Goal: Task Accomplishment & Management: Complete application form

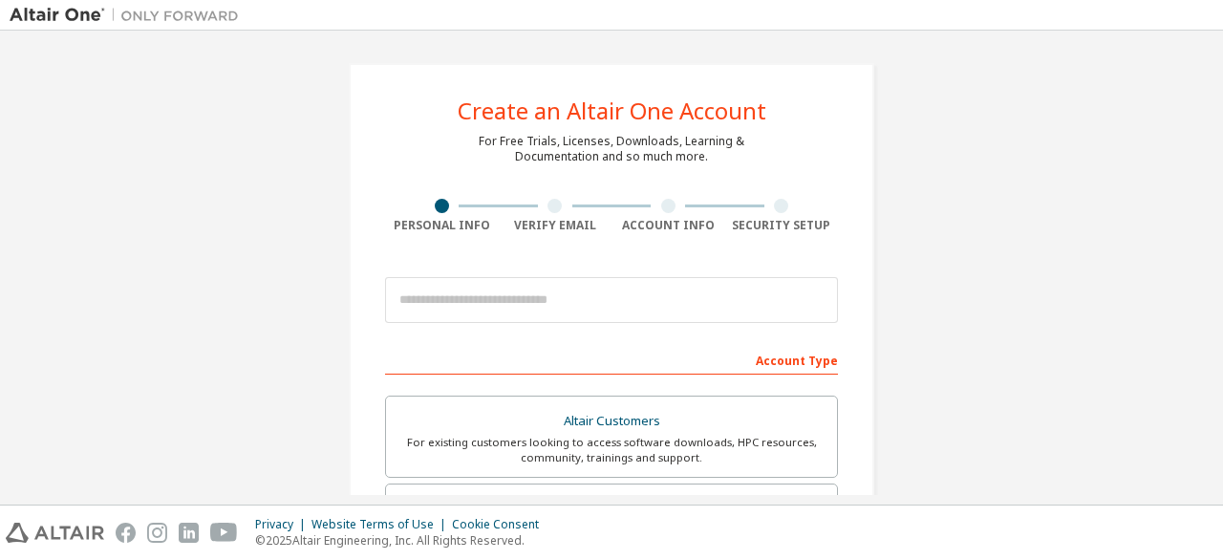
scroll to position [287, 0]
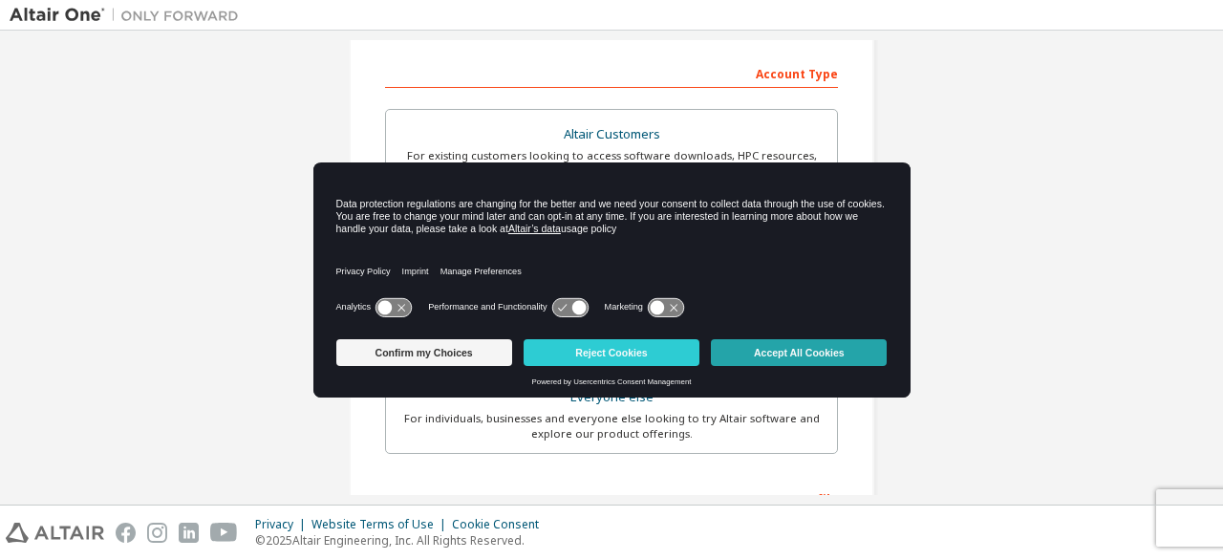
click at [844, 356] on button "Accept All Cookies" at bounding box center [799, 352] width 176 height 27
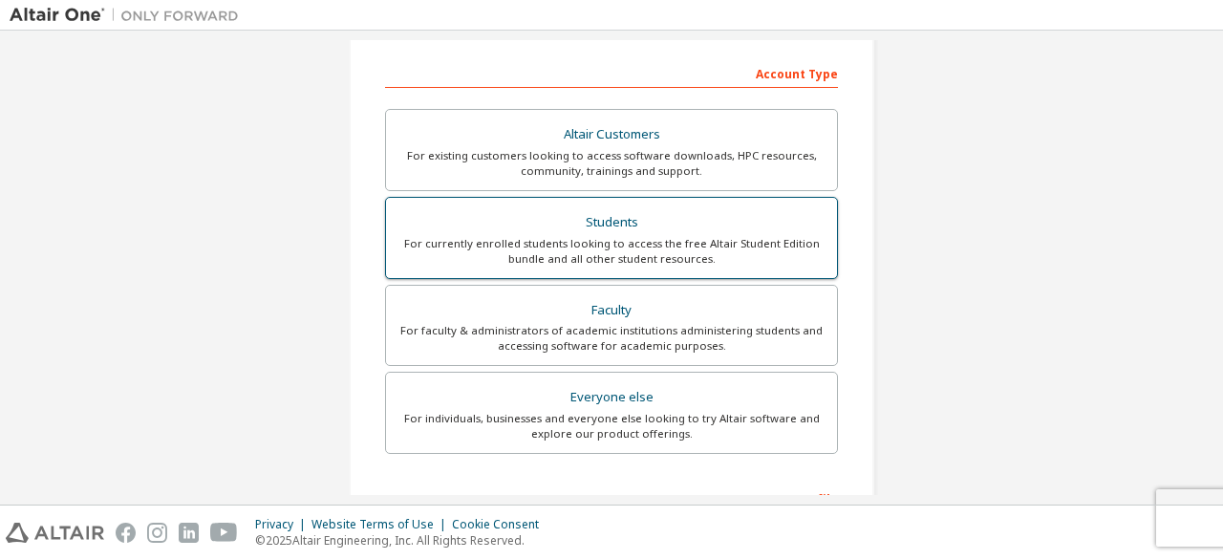
click at [612, 237] on div "For currently enrolled students looking to access the free Altair Student Editi…" at bounding box center [611, 251] width 428 height 31
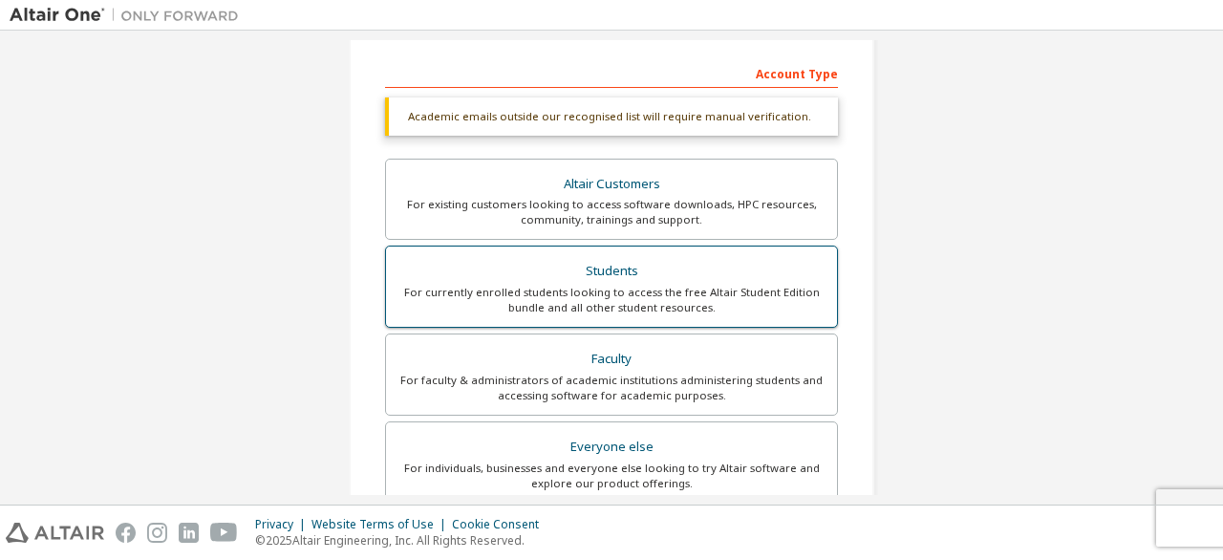
click at [636, 288] on div "For currently enrolled students looking to access the free Altair Student Editi…" at bounding box center [611, 300] width 428 height 31
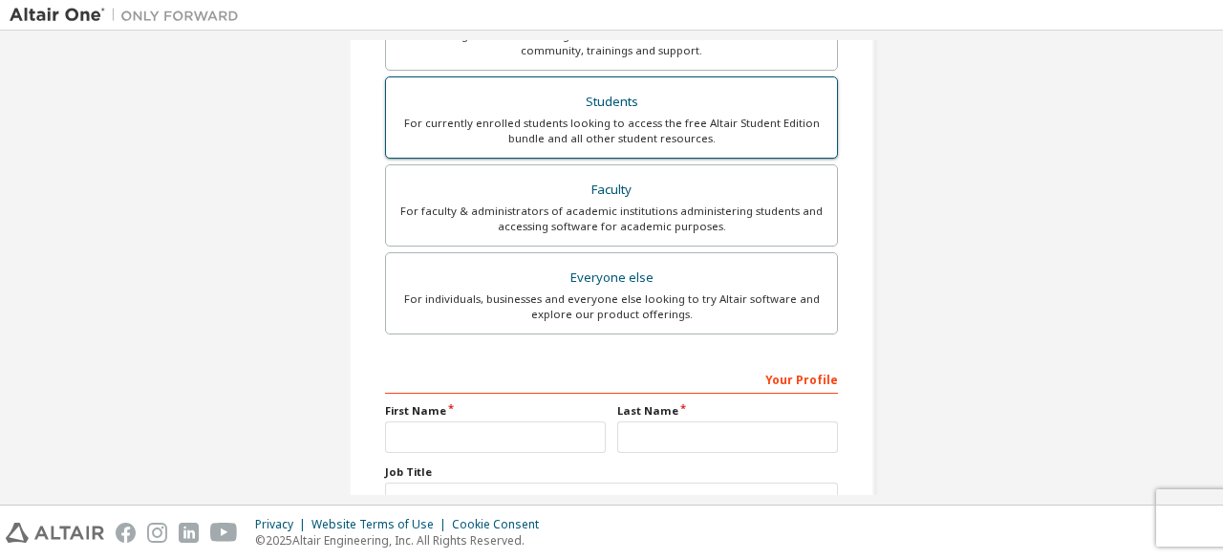
scroll to position [603, 0]
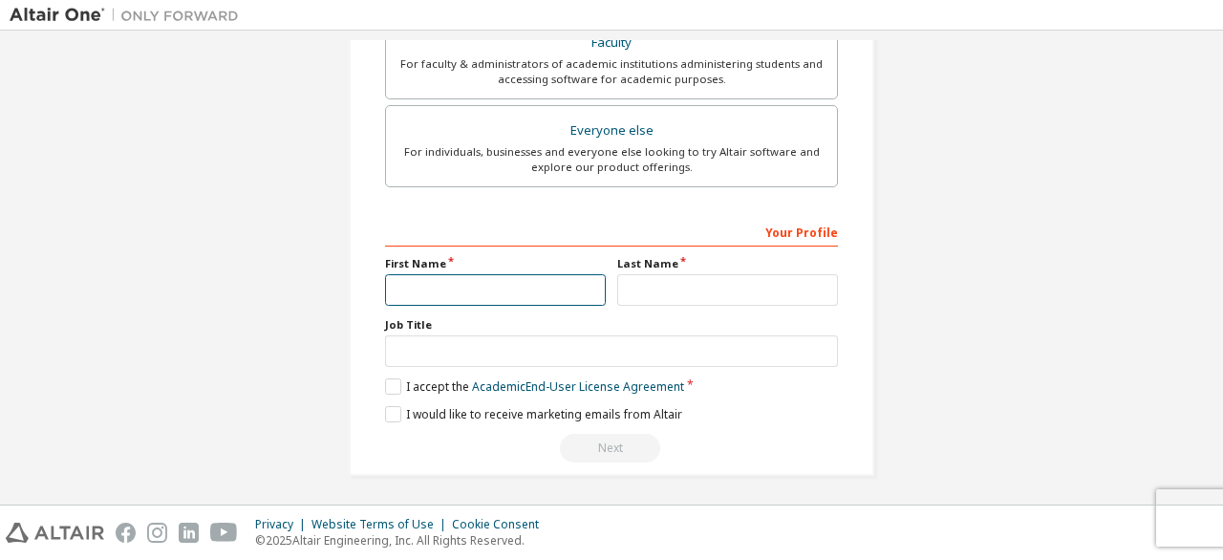
click at [515, 293] on input "text" at bounding box center [495, 290] width 221 height 32
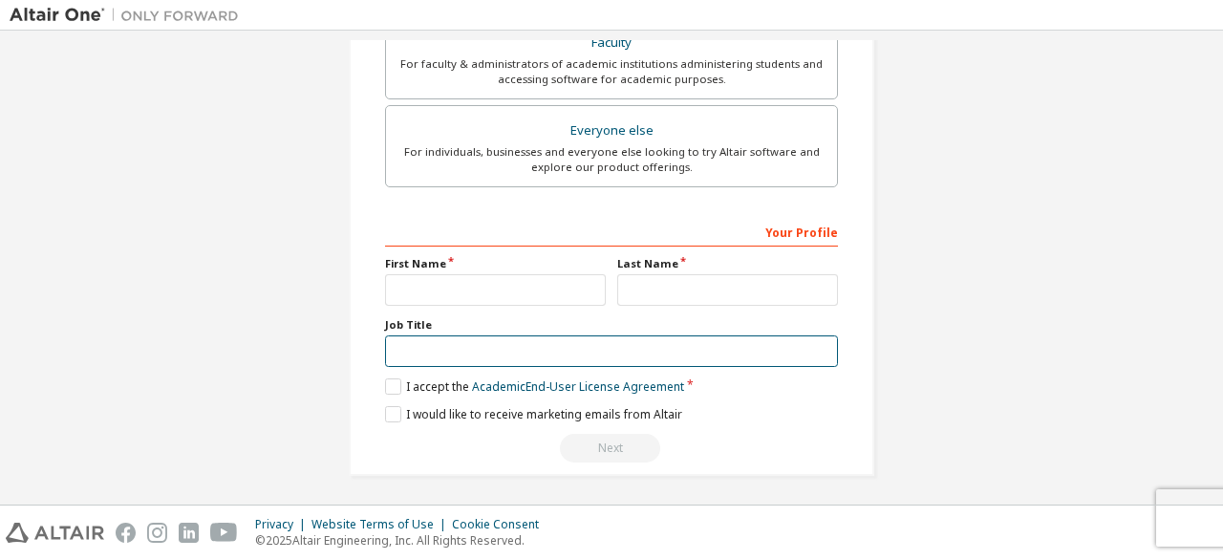
click at [454, 349] on input "text" at bounding box center [611, 351] width 453 height 32
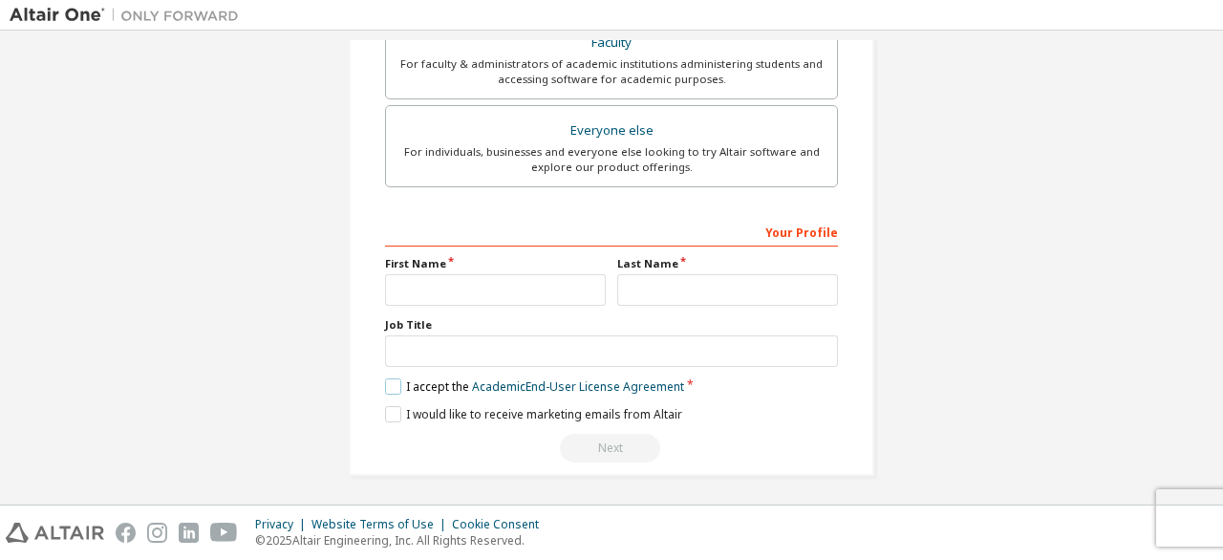
click at [428, 378] on label "I accept the Academic End-User License Agreement" at bounding box center [534, 386] width 299 height 16
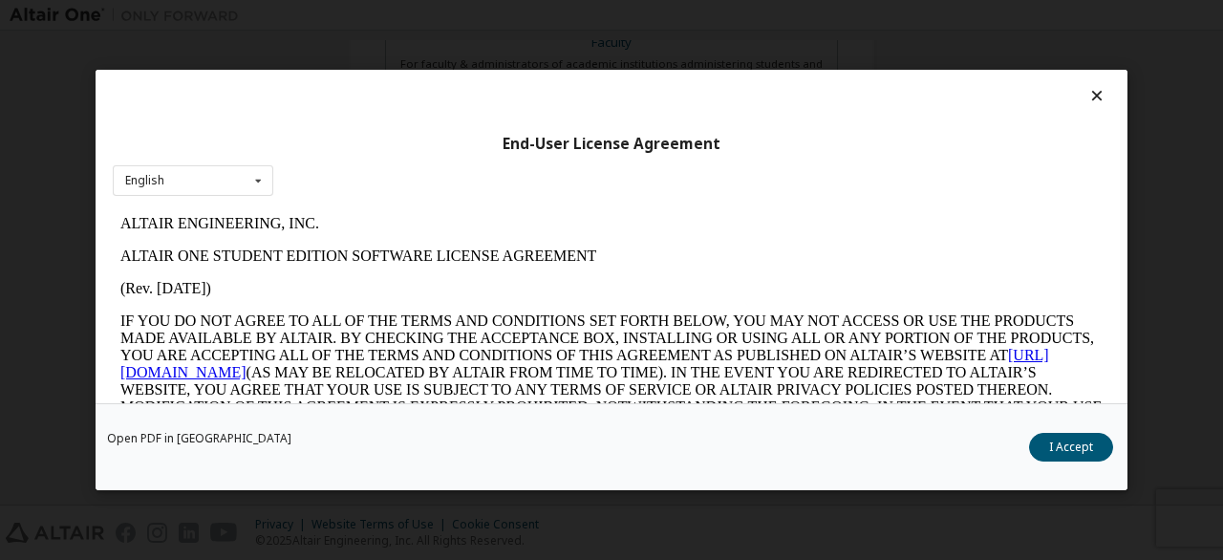
scroll to position [0, 0]
click at [1088, 459] on button "I Accept" at bounding box center [1071, 447] width 84 height 29
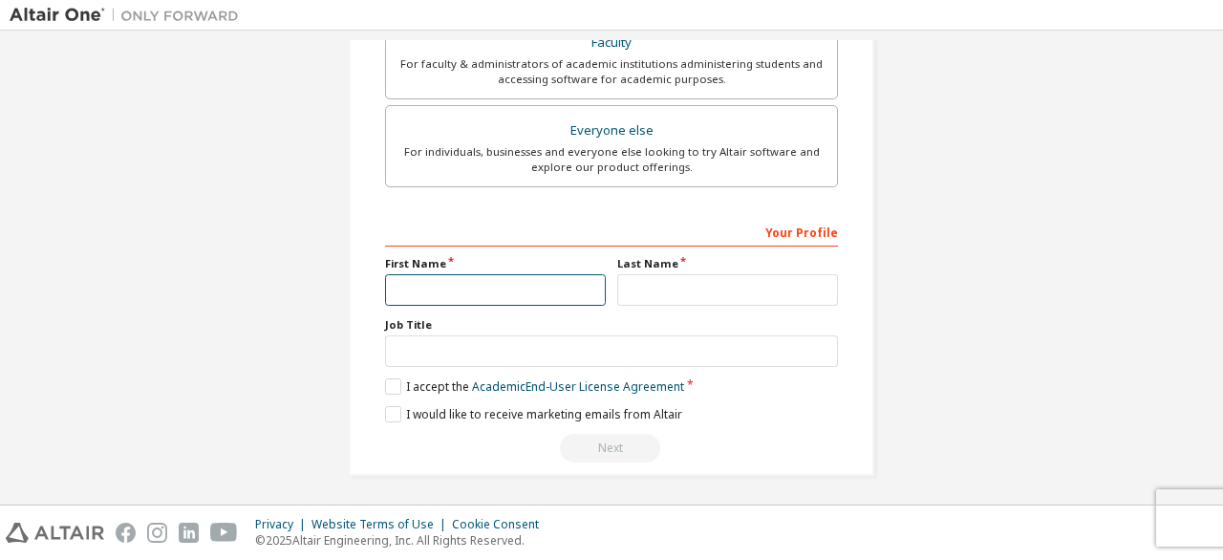
click at [479, 296] on input "text" at bounding box center [495, 290] width 221 height 32
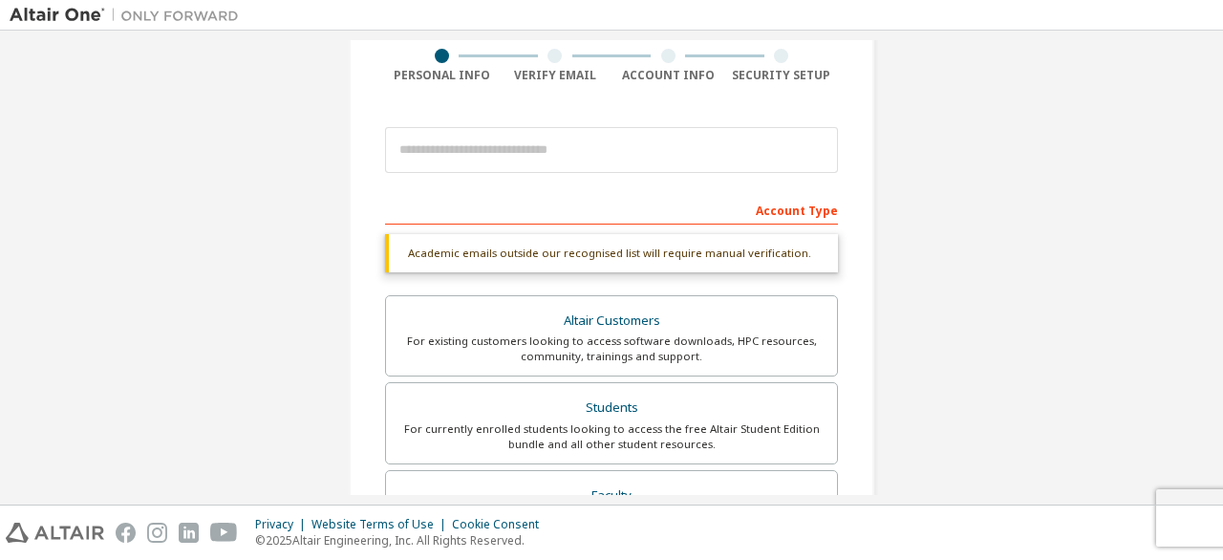
scroll to position [287, 0]
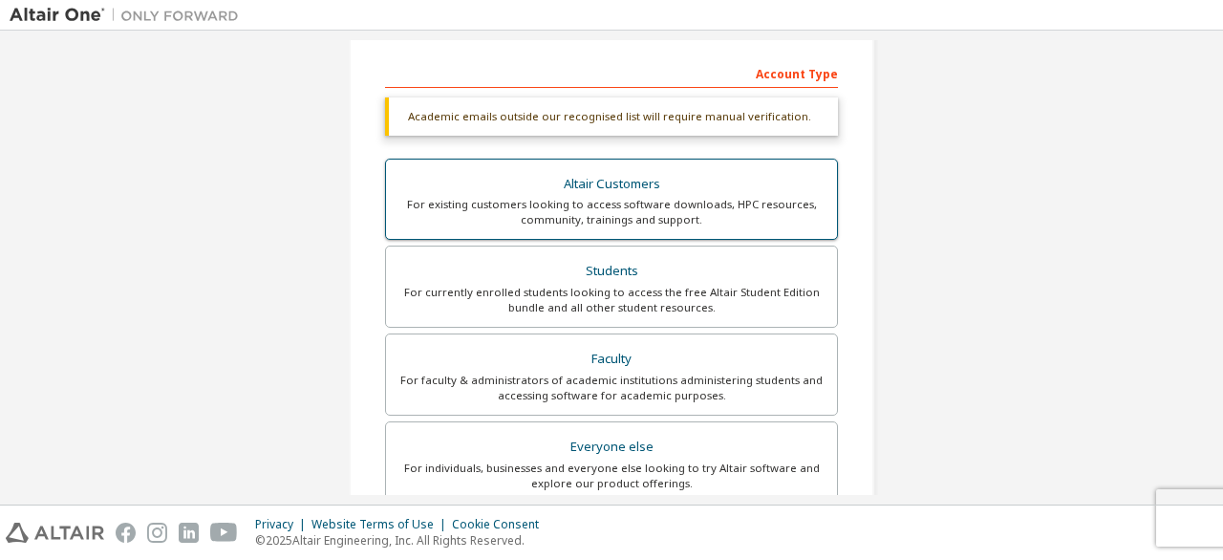
click at [606, 187] on div "Altair Customers" at bounding box center [611, 184] width 428 height 27
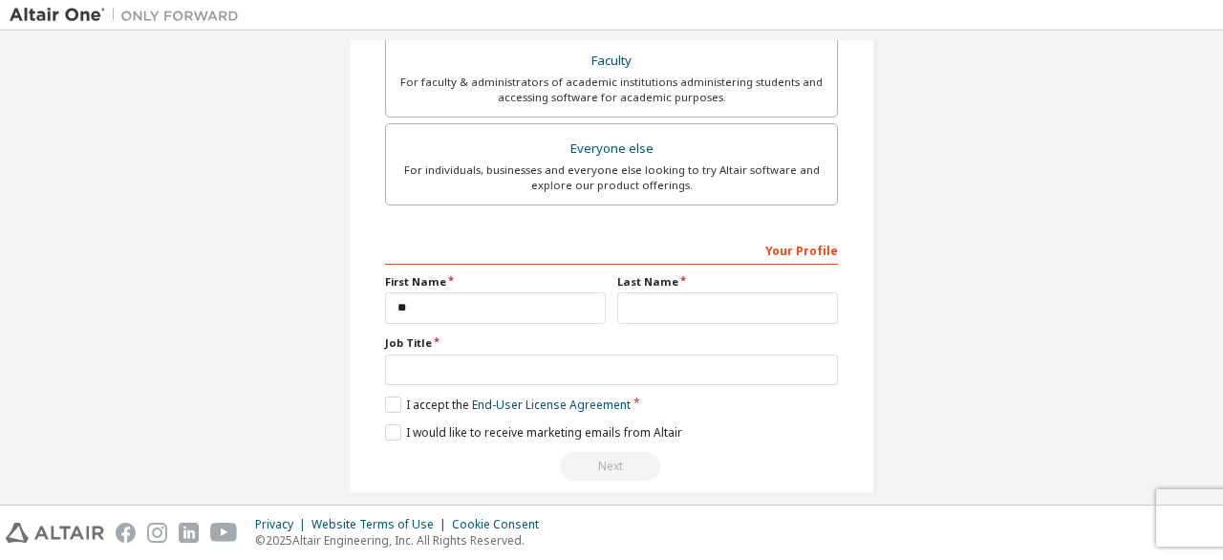
scroll to position [619, 0]
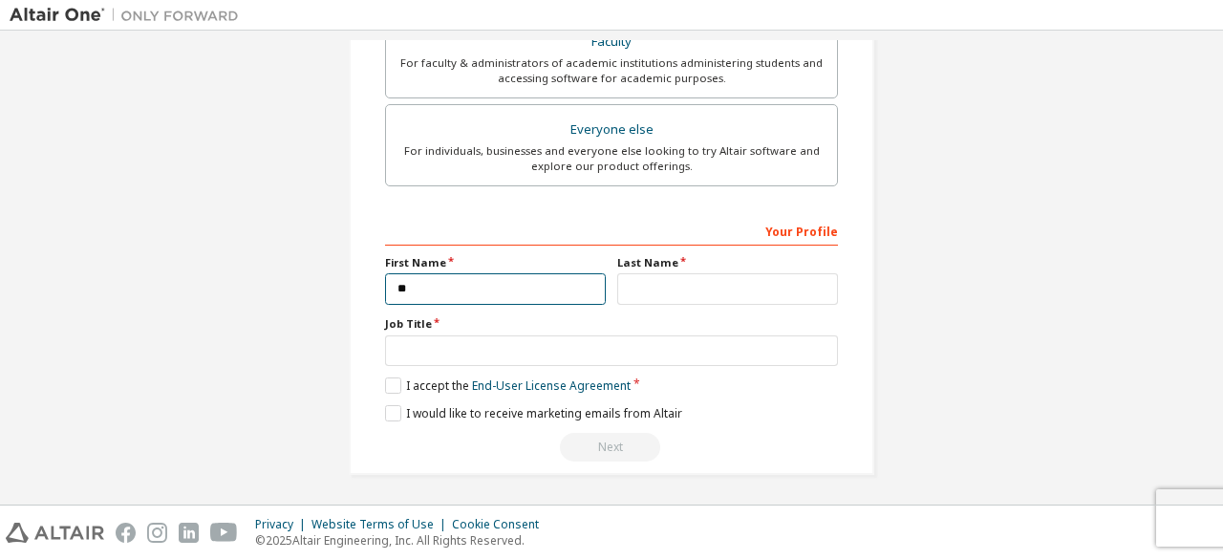
click at [434, 284] on input "**" at bounding box center [495, 289] width 221 height 32
type input "*****"
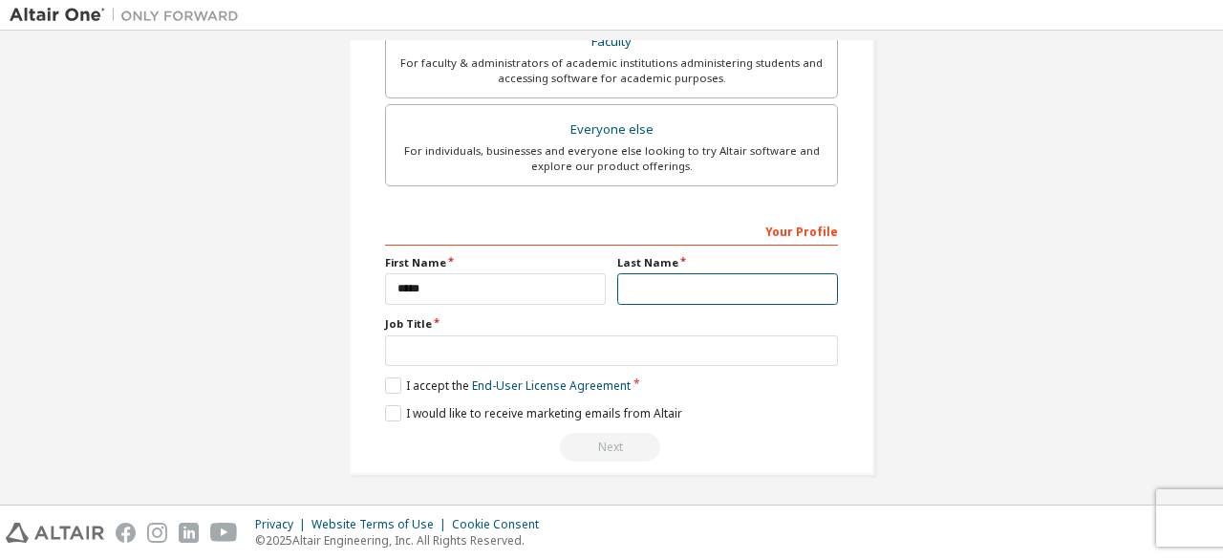
click at [680, 284] on input "text" at bounding box center [727, 289] width 221 height 32
type input "*****"
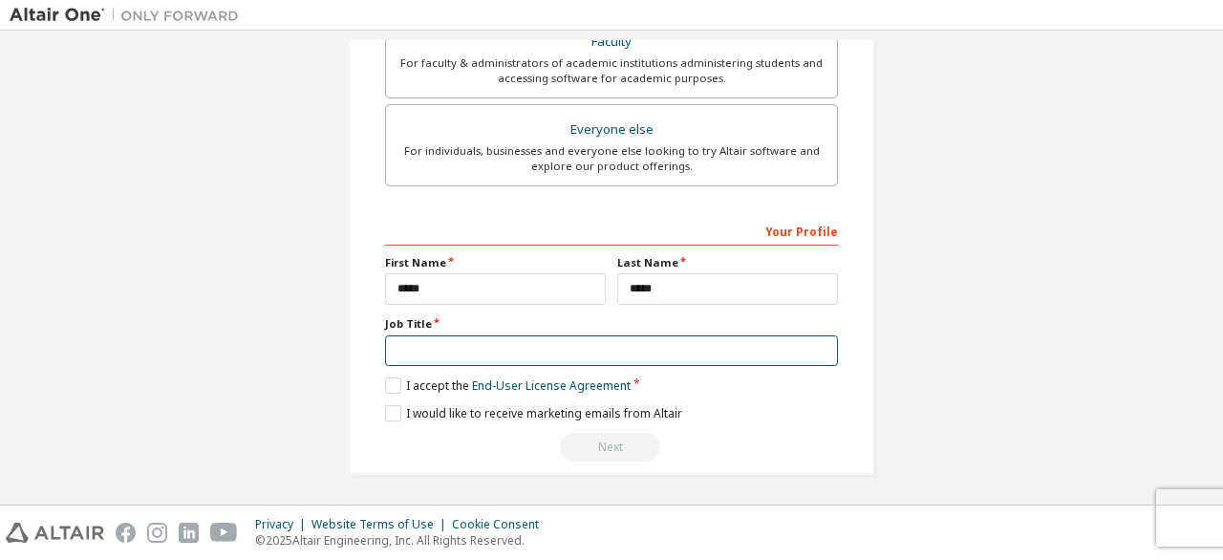
click at [446, 341] on input "text" at bounding box center [611, 351] width 453 height 32
type input "*********"
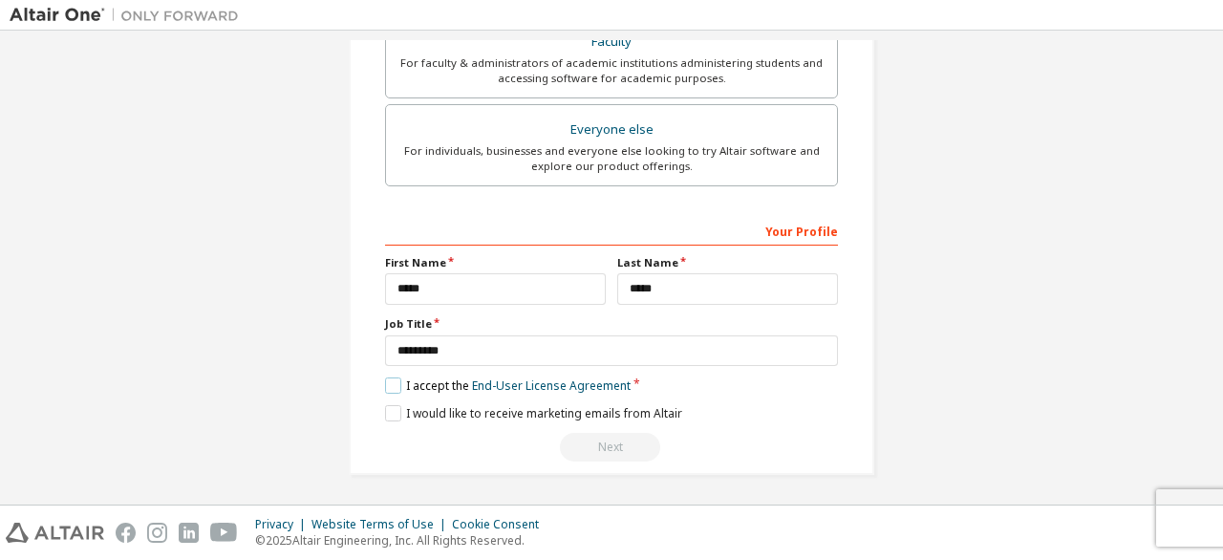
click at [465, 379] on label "I accept the End-User License Agreement" at bounding box center [508, 385] width 246 height 16
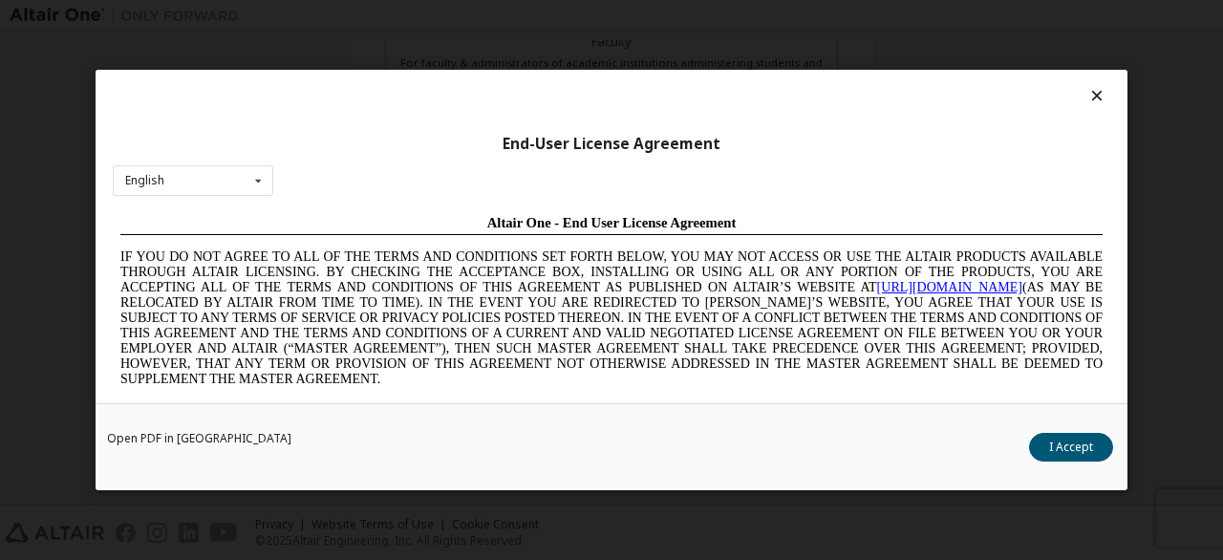
scroll to position [0, 0]
click at [1058, 449] on button "I Accept" at bounding box center [1071, 447] width 84 height 29
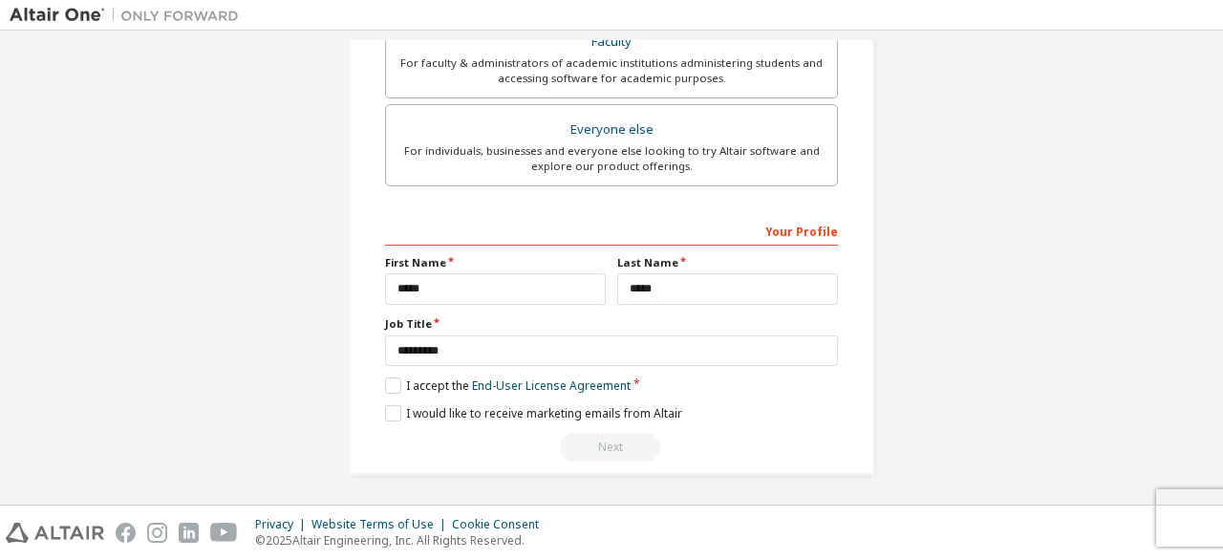
click at [797, 228] on div "Your Profile" at bounding box center [611, 230] width 453 height 31
click at [504, 414] on label "I would like to receive marketing emails from Altair" at bounding box center [533, 413] width 297 height 16
click at [460, 410] on label "I would like to receive marketing emails from Altair" at bounding box center [533, 413] width 297 height 16
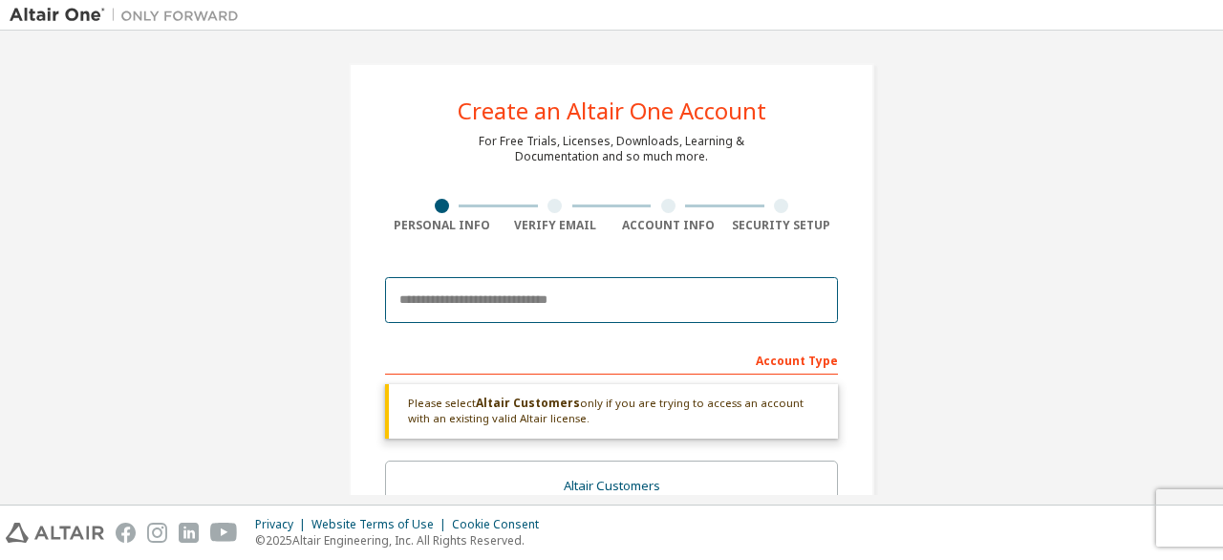
click at [501, 301] on input "email" at bounding box center [611, 300] width 453 height 46
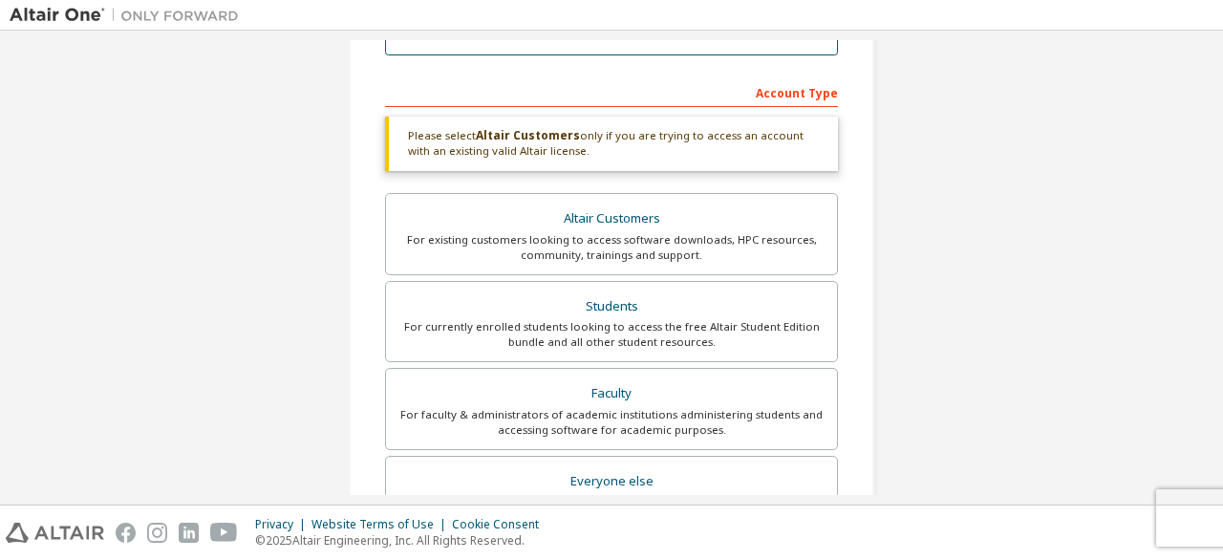
scroll to position [382, 0]
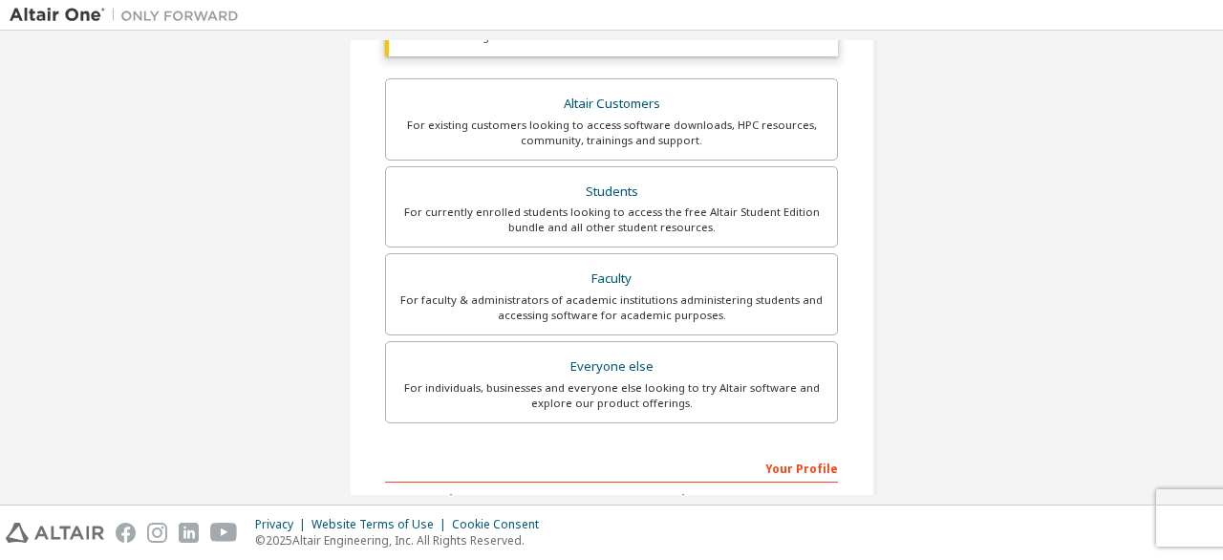
click at [804, 474] on div "Your Profile" at bounding box center [611, 467] width 453 height 31
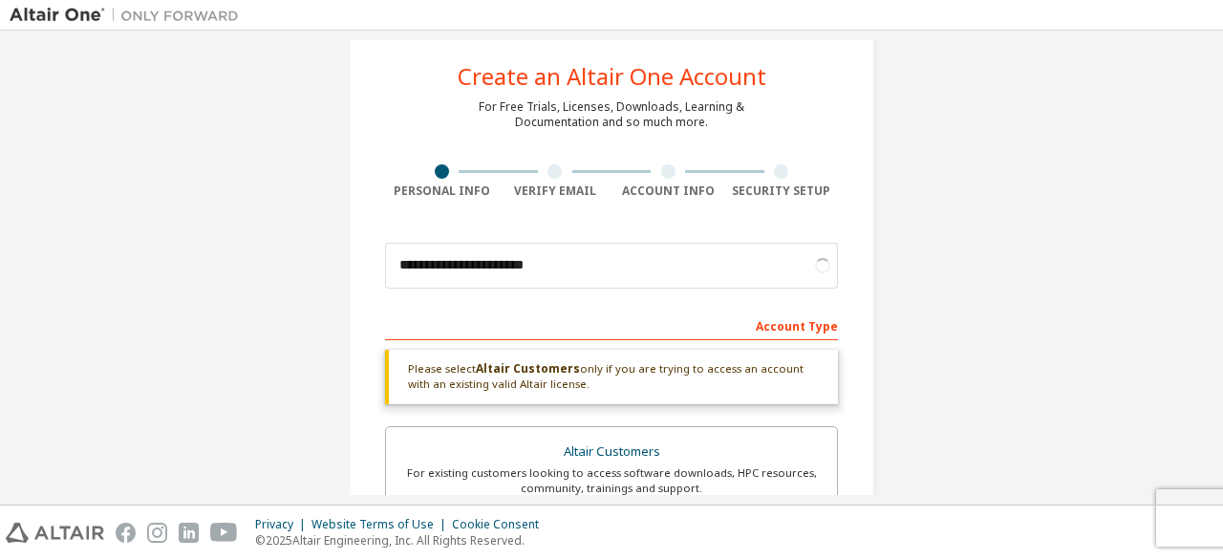
scroll to position [0, 0]
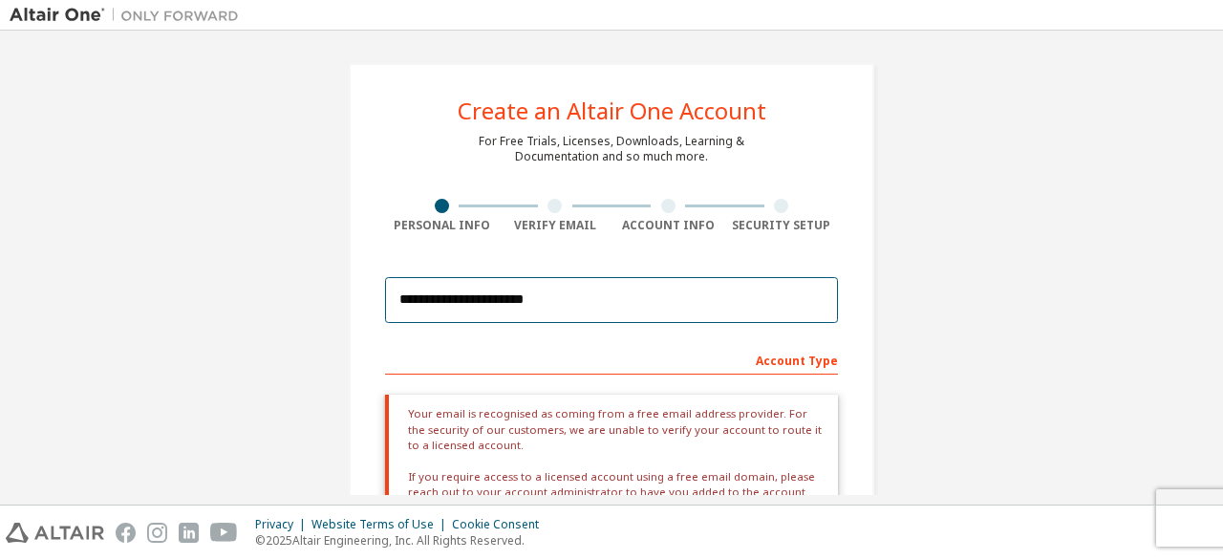
drag, startPoint x: 566, startPoint y: 300, endPoint x: 221, endPoint y: 317, distance: 346.2
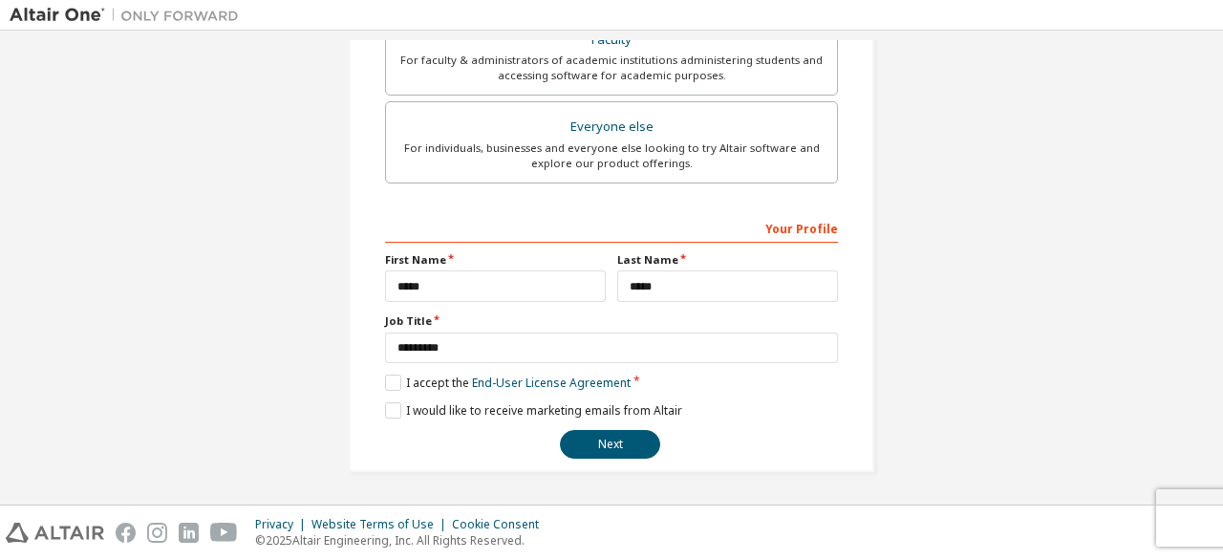
scroll to position [553, 0]
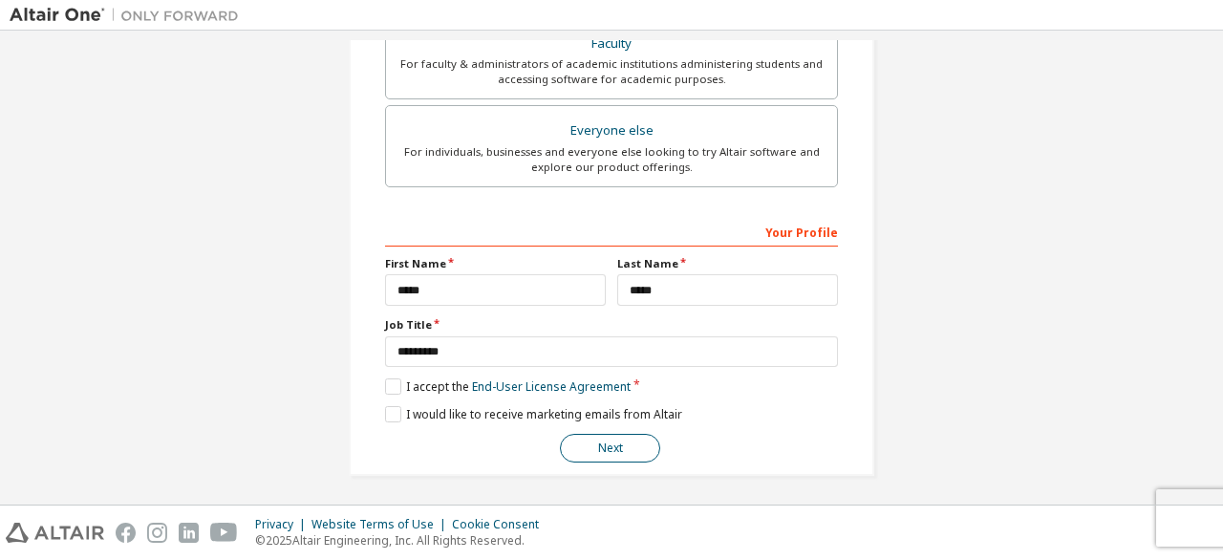
type input "**********"
click at [630, 445] on button "Next" at bounding box center [610, 448] width 100 height 29
click at [585, 450] on button "Next" at bounding box center [610, 448] width 100 height 29
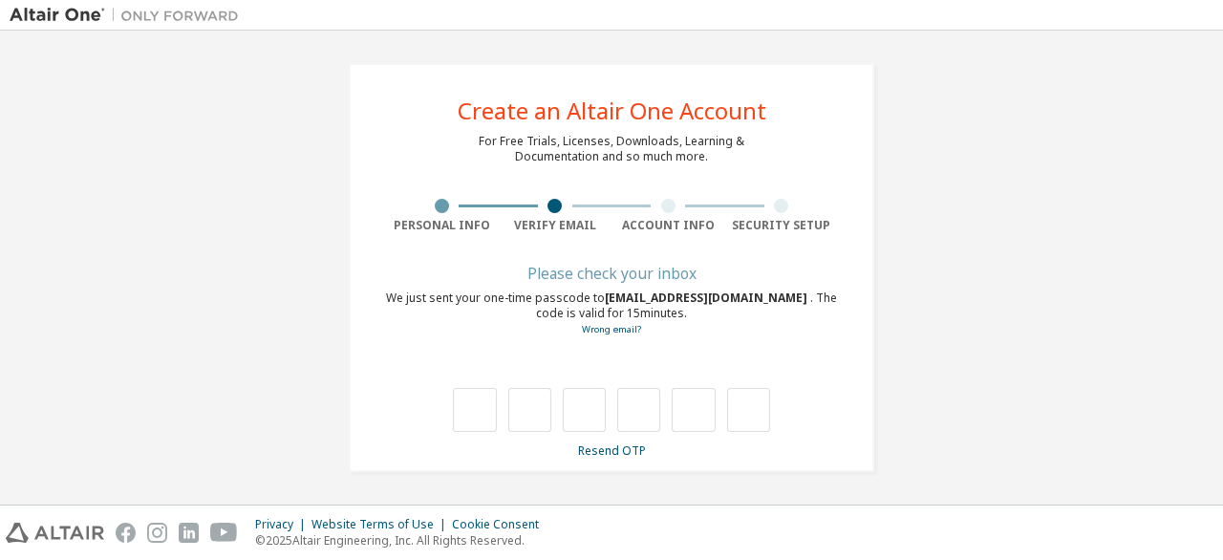
scroll to position [0, 0]
click at [459, 424] on input "text" at bounding box center [474, 410] width 43 height 44
type input "*"
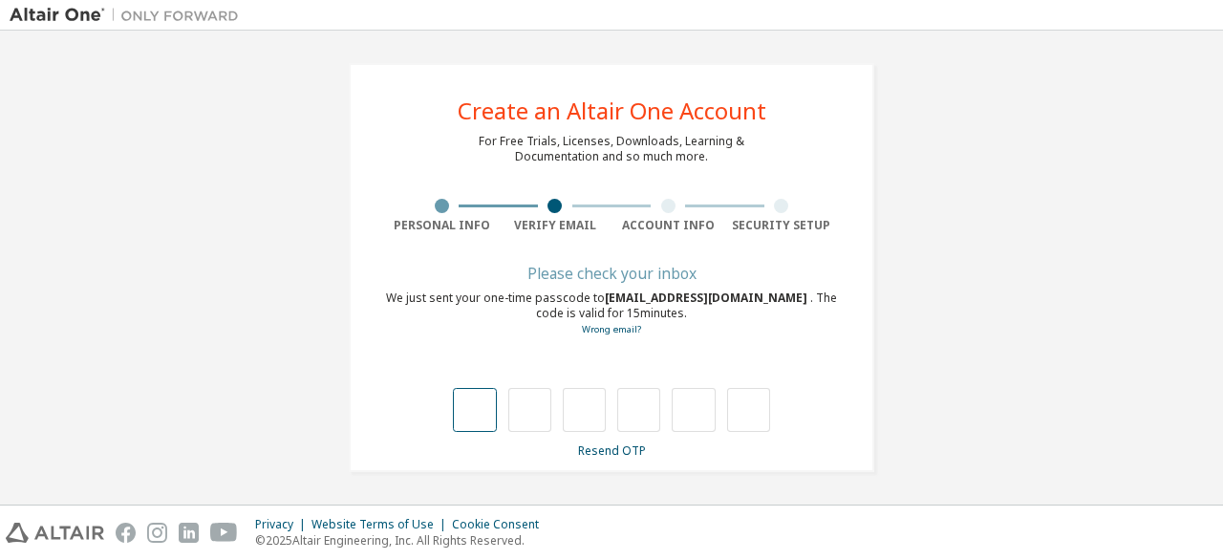
type input "*"
